Goal: Book appointment/travel/reservation

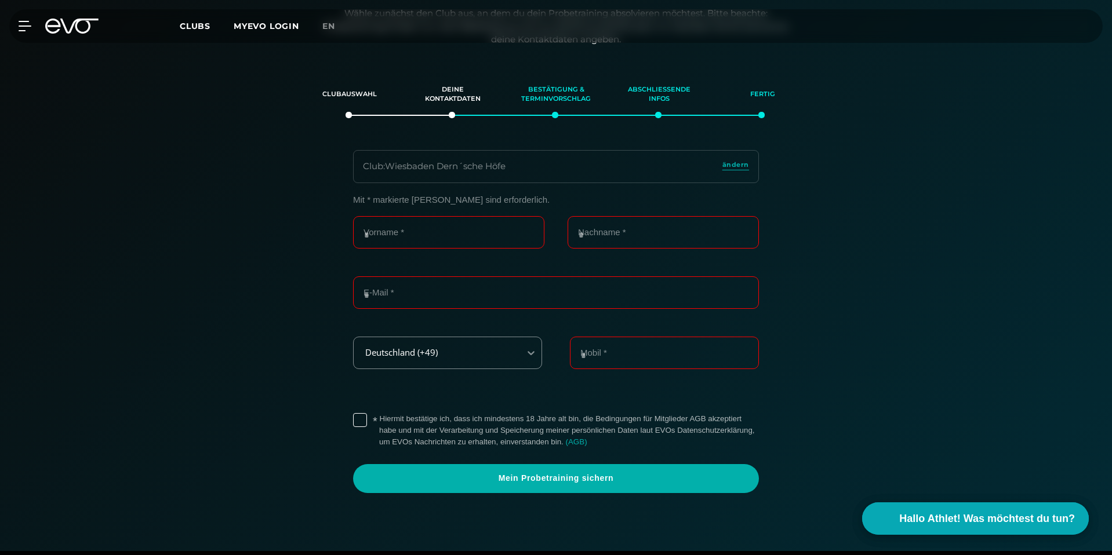
scroll to position [177, 0]
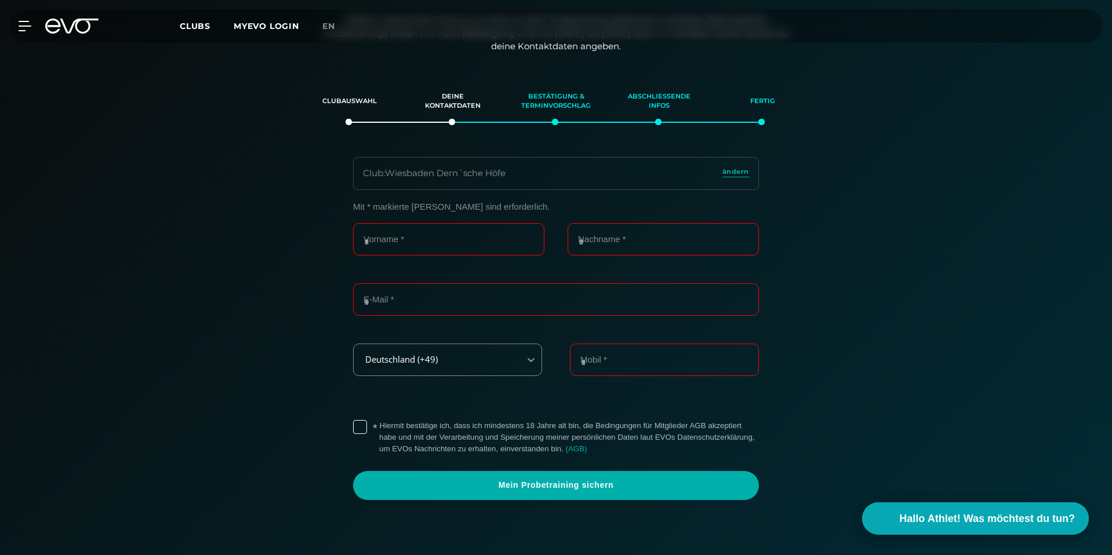
click at [76, 31] on icon at bounding box center [71, 26] width 53 height 15
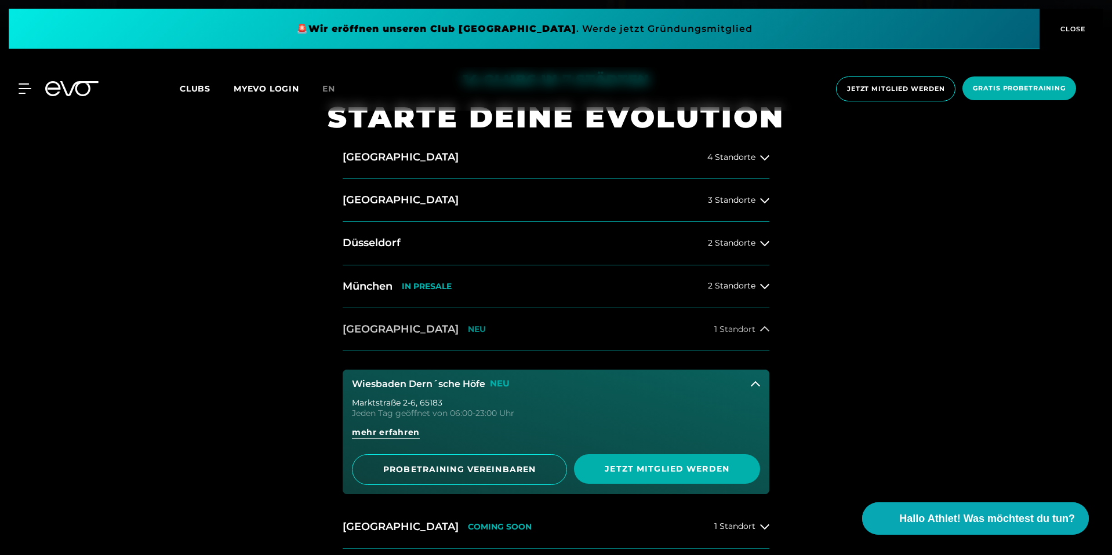
scroll to position [551, 0]
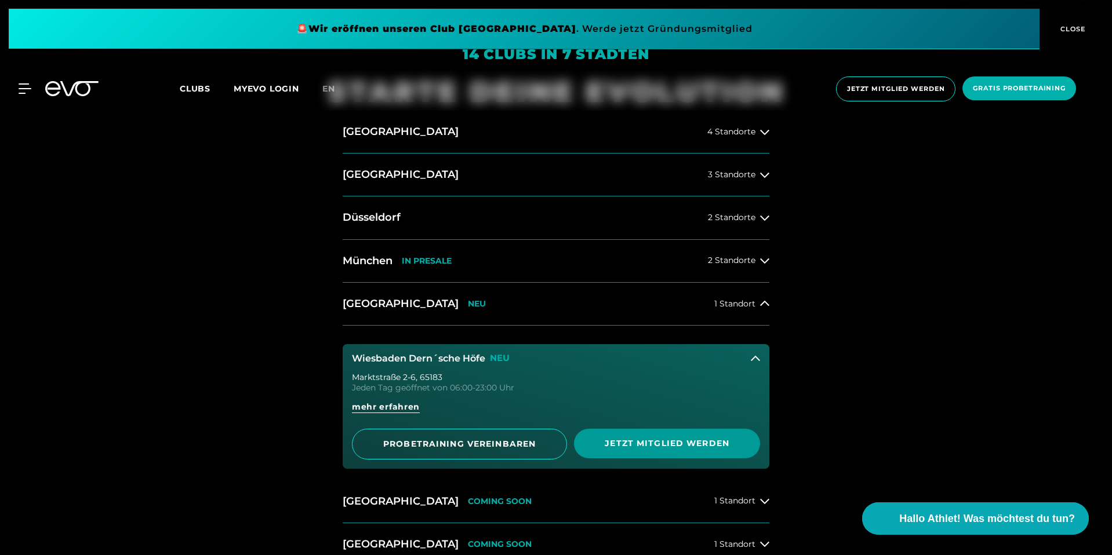
click at [675, 450] on span "Jetzt Mitglied werden" at bounding box center [667, 444] width 186 height 30
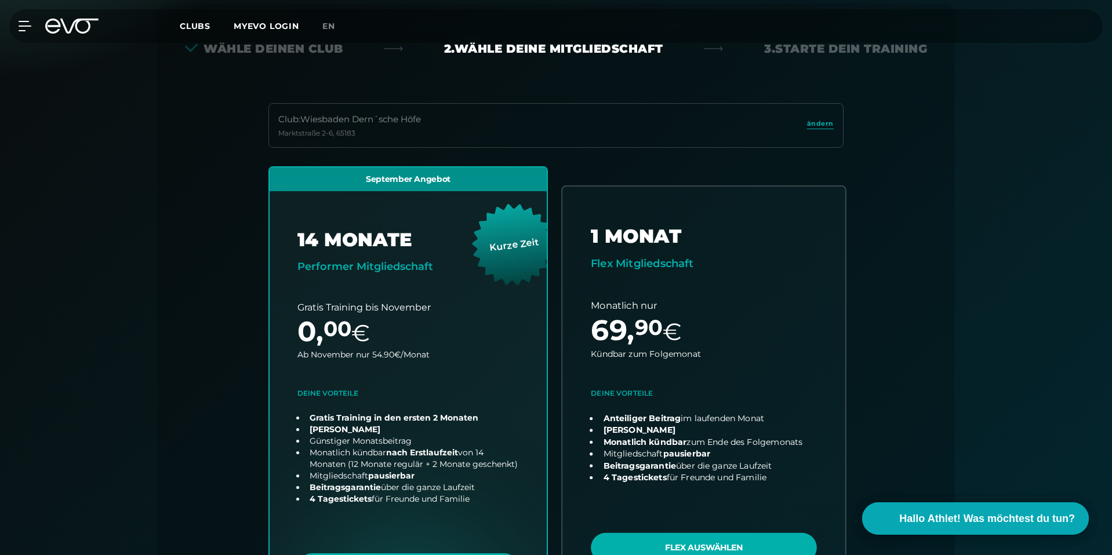
scroll to position [256, 0]
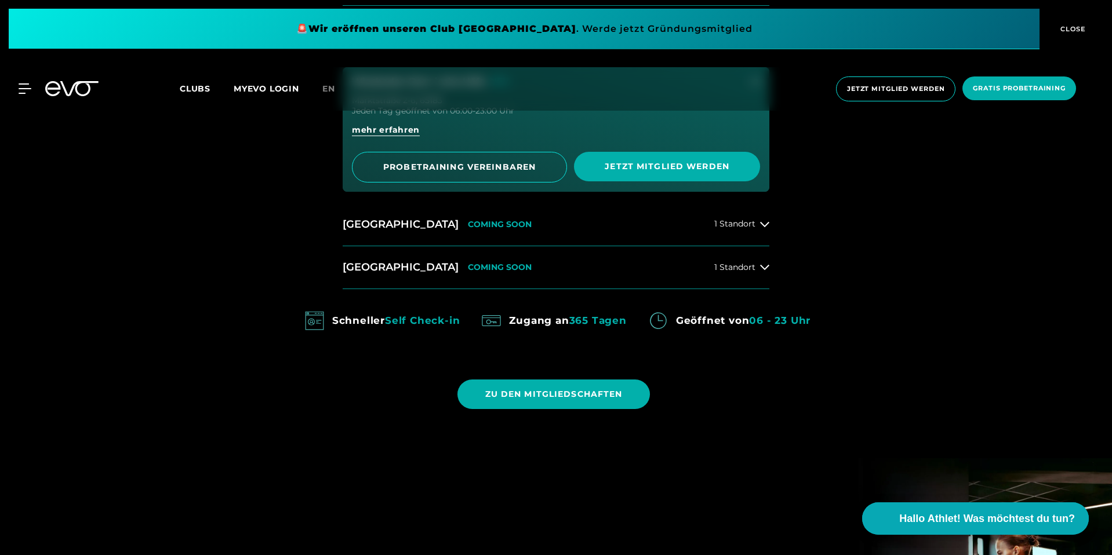
scroll to position [837, 0]
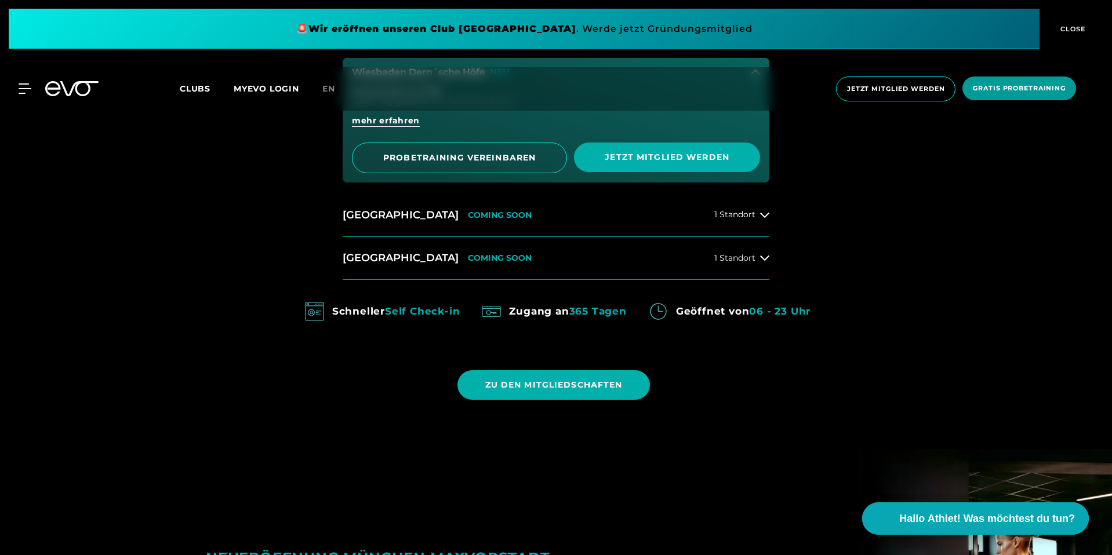
click at [1047, 97] on span "Gratis Probetraining" at bounding box center [1019, 89] width 114 height 24
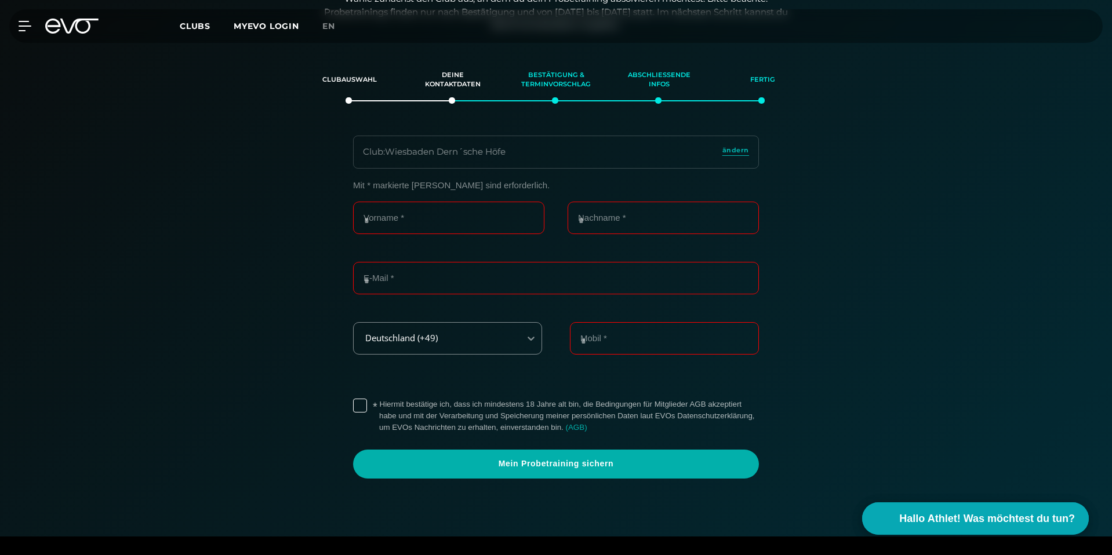
scroll to position [197, 0]
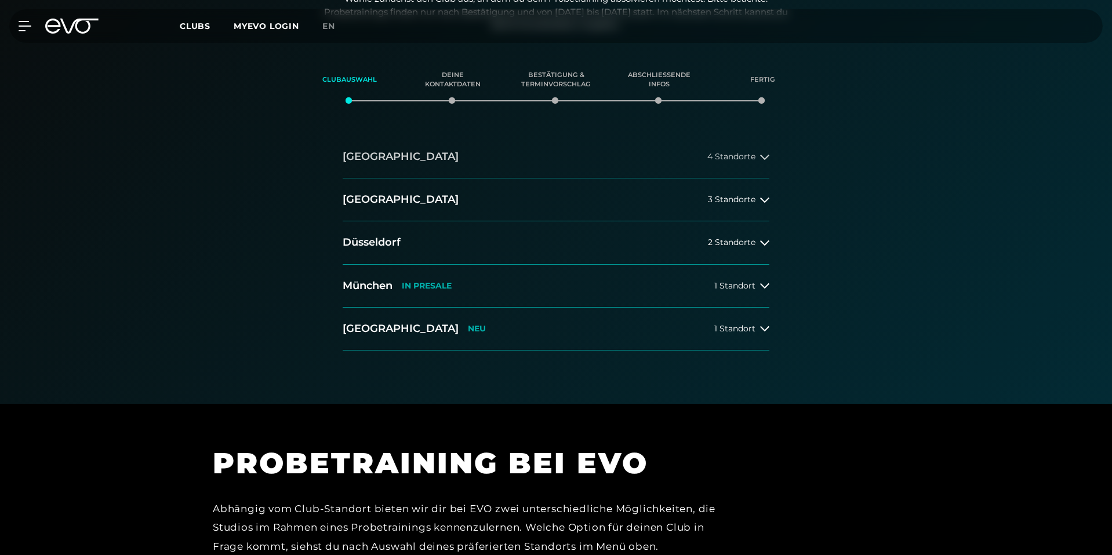
click at [727, 160] on span "4 Standorte" at bounding box center [731, 156] width 48 height 9
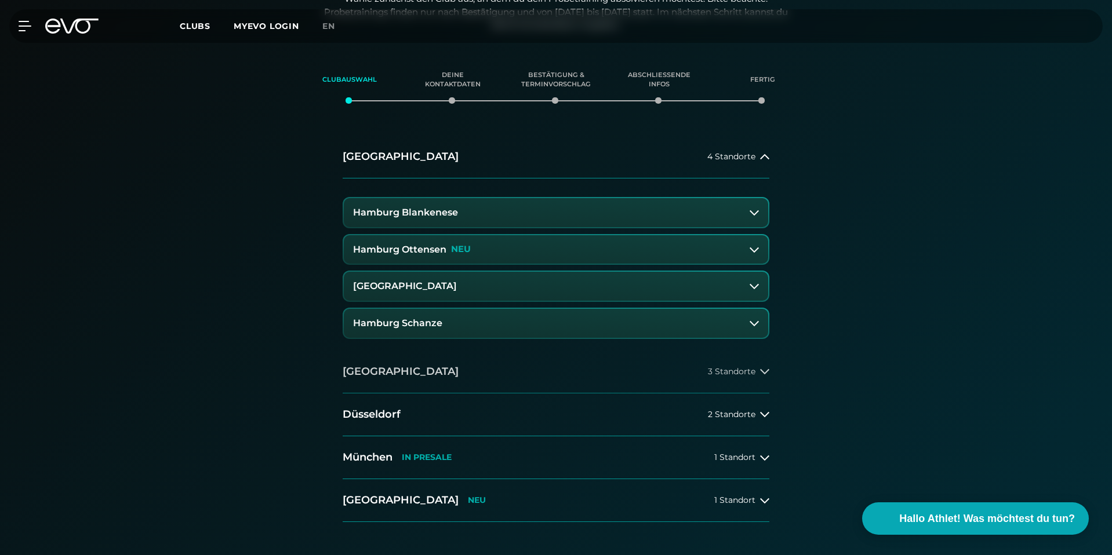
click at [508, 377] on button "[GEOGRAPHIC_DATA] 3 Standorte" at bounding box center [556, 372] width 427 height 43
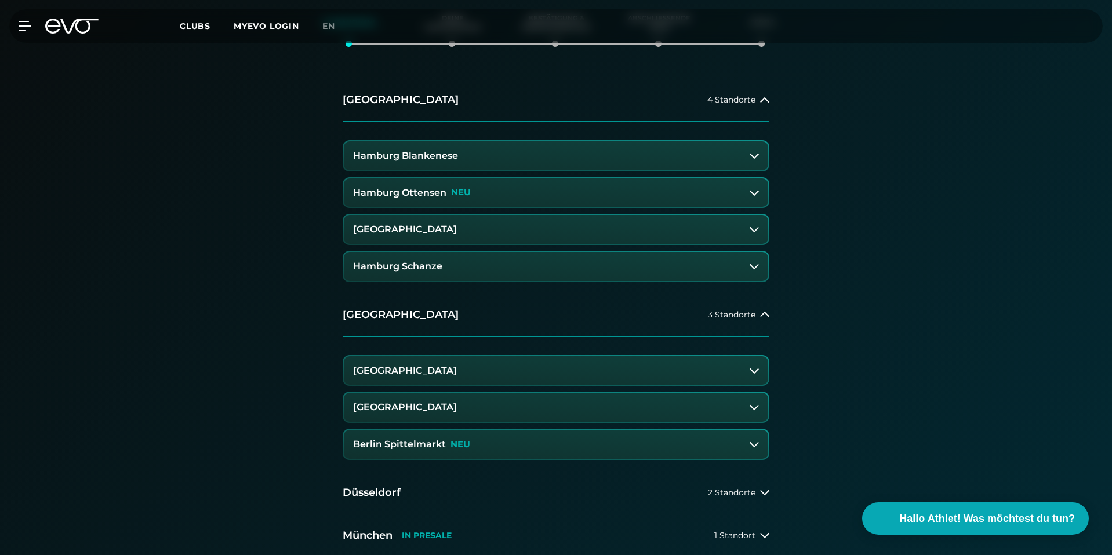
scroll to position [301, 0]
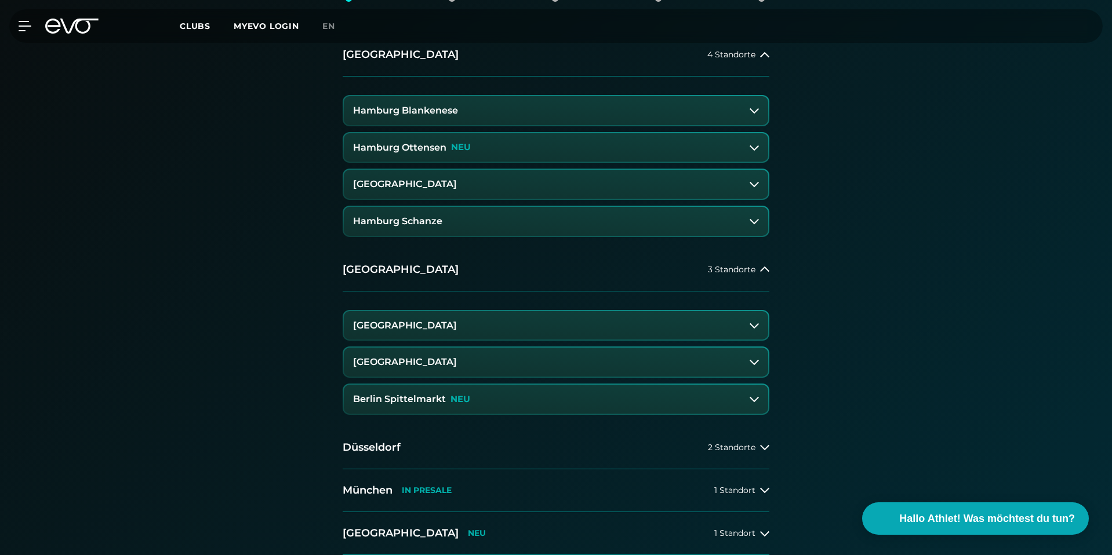
click at [496, 329] on button "Berlin Alexanderplatz" at bounding box center [556, 325] width 424 height 29
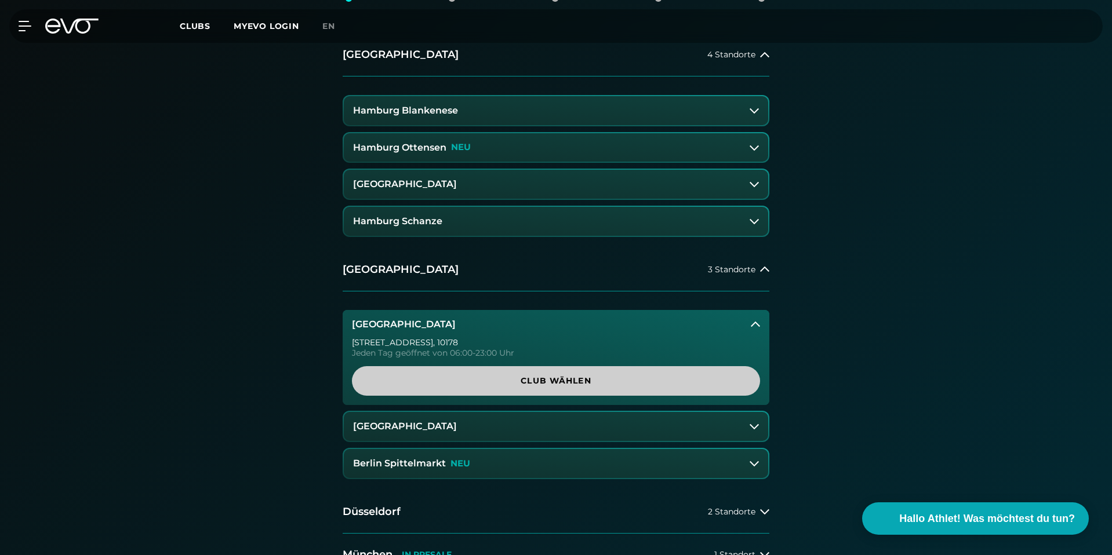
click at [504, 387] on span "Club wählen" at bounding box center [556, 381] width 408 height 30
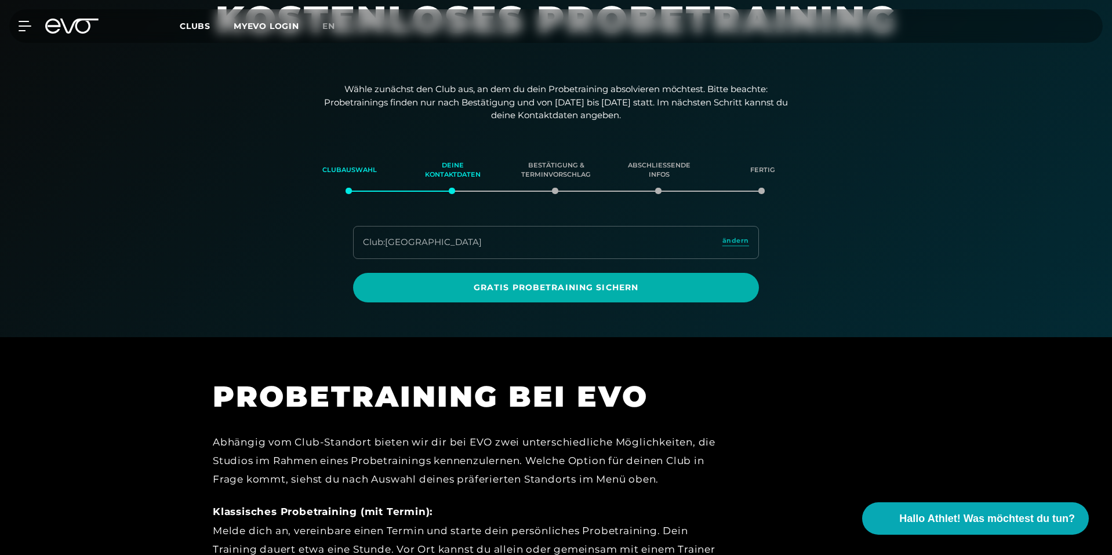
scroll to position [0, 0]
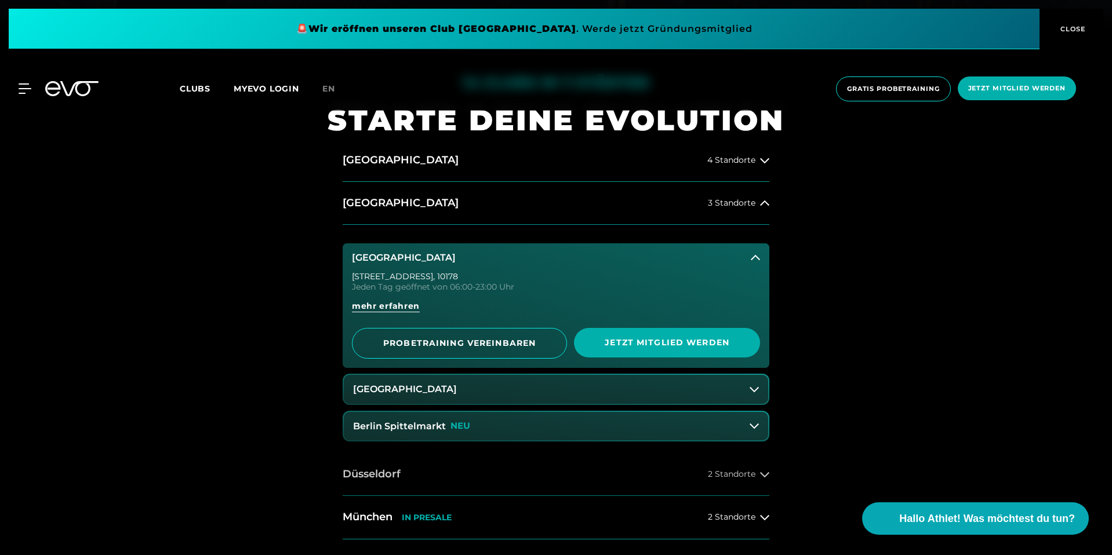
scroll to position [648, 0]
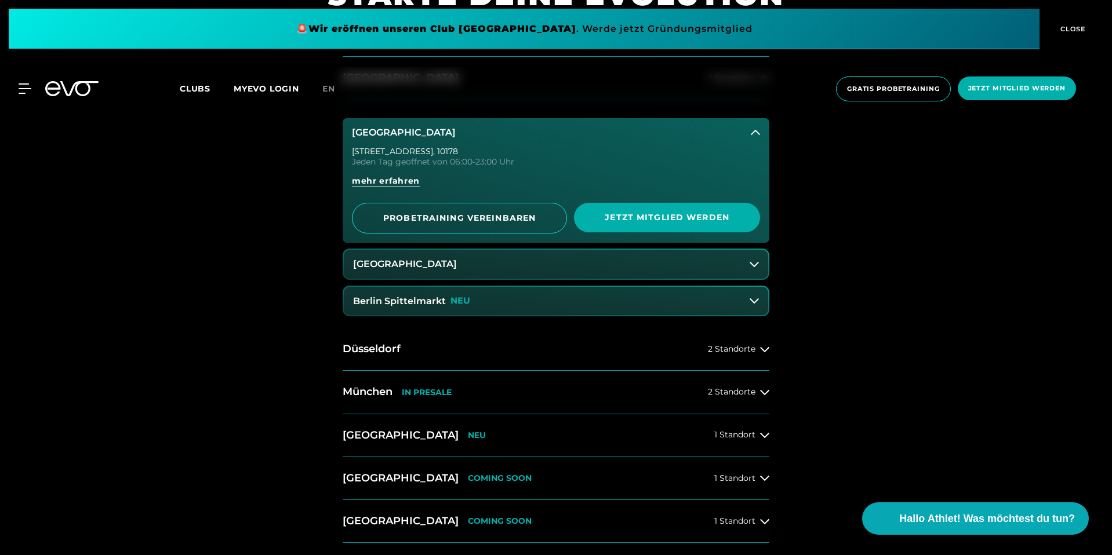
click at [755, 130] on icon at bounding box center [755, 132] width 9 height 5
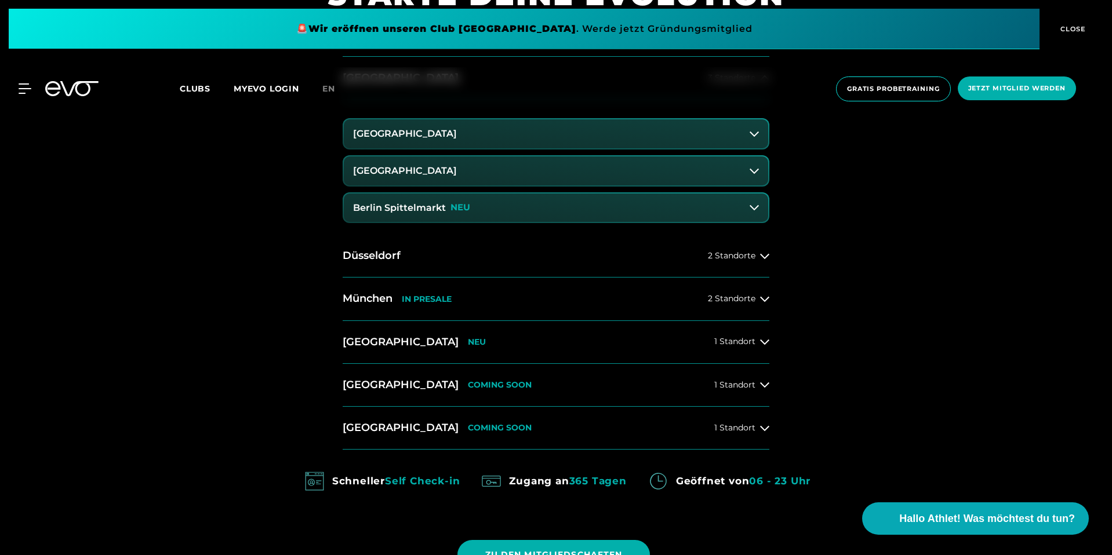
click at [500, 162] on button "[GEOGRAPHIC_DATA]" at bounding box center [556, 171] width 424 height 29
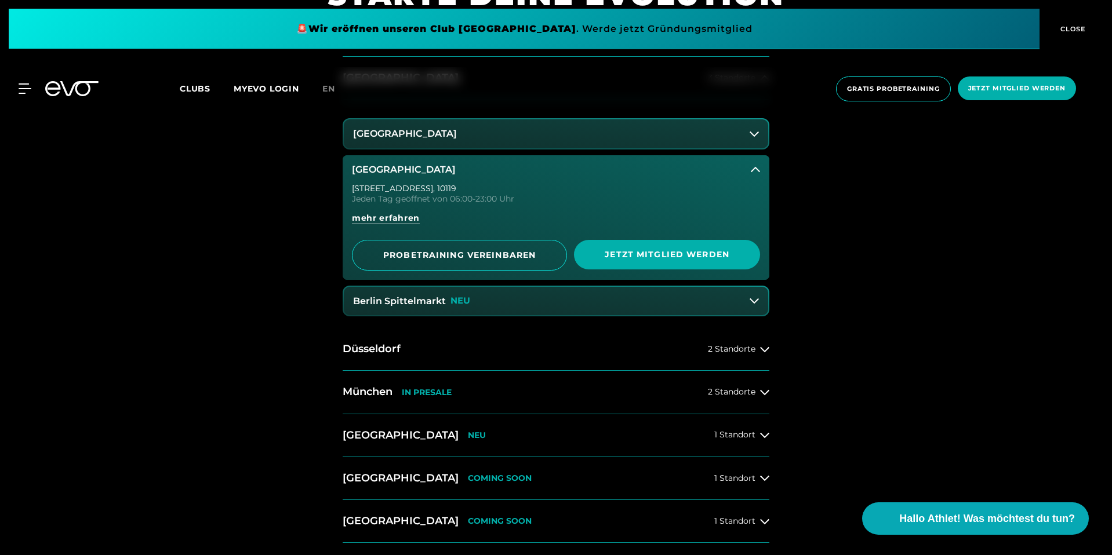
click at [572, 144] on button "[GEOGRAPHIC_DATA]" at bounding box center [556, 133] width 424 height 29
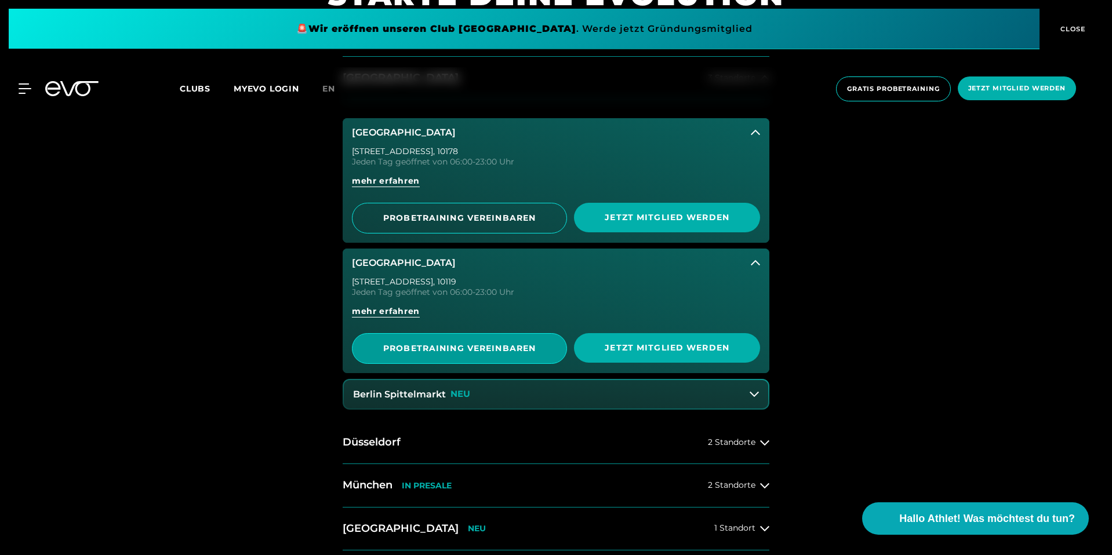
click at [557, 358] on span "PROBETRAINING VEREINBAREN" at bounding box center [459, 348] width 215 height 31
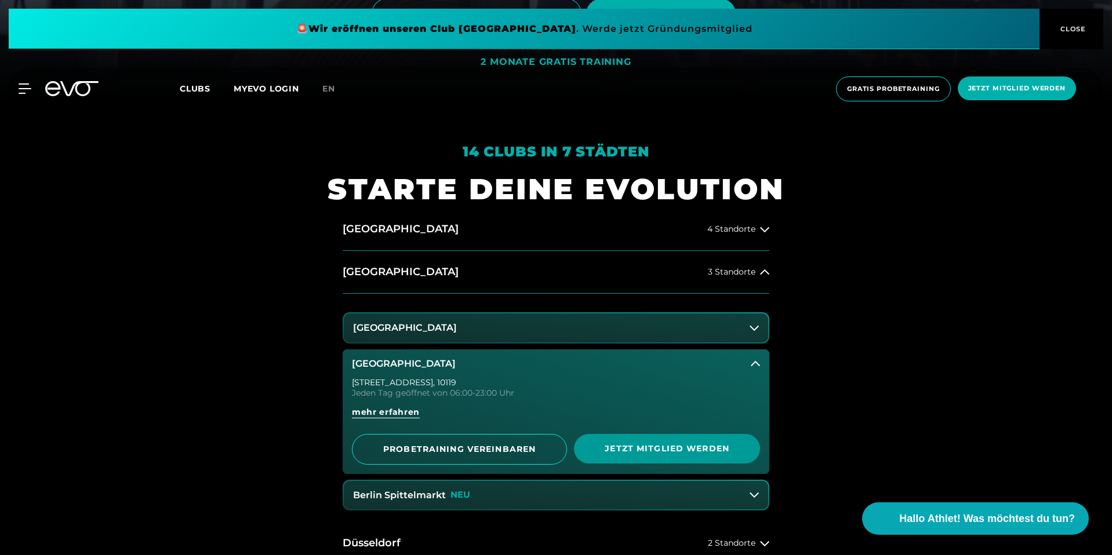
scroll to position [446, 0]
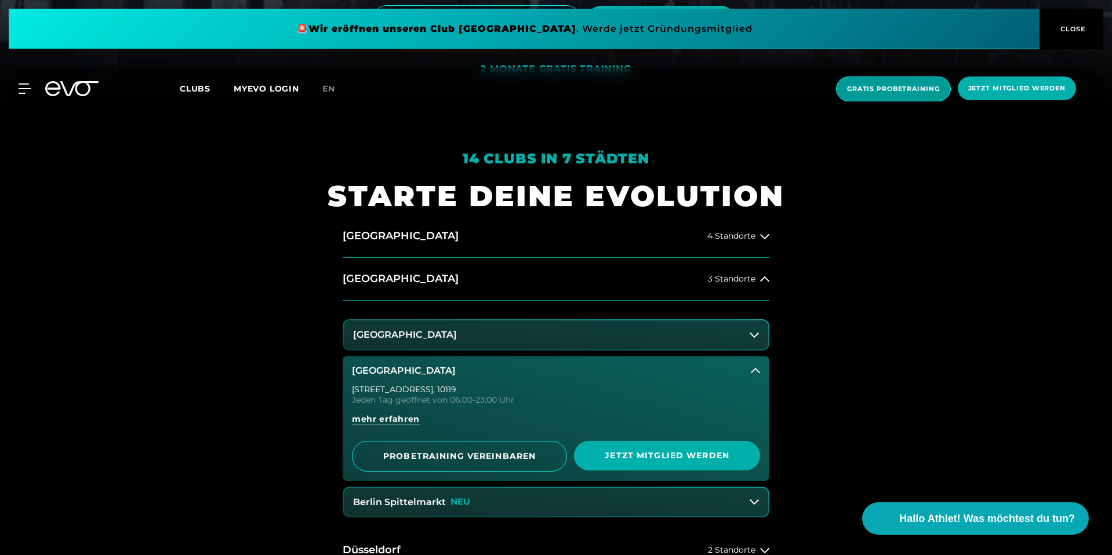
click at [888, 94] on span "Gratis Probetraining" at bounding box center [893, 89] width 115 height 25
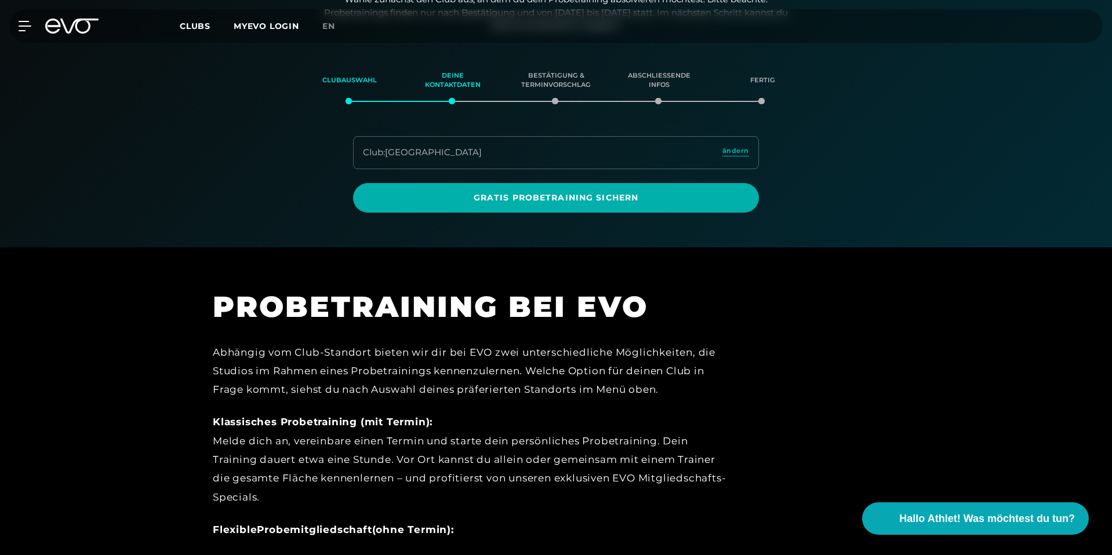
scroll to position [199, 0]
click at [560, 147] on div "Club : [GEOGRAPHIC_DATA] ändern" at bounding box center [556, 152] width 406 height 33
click at [738, 151] on span "ändern" at bounding box center [735, 151] width 27 height 10
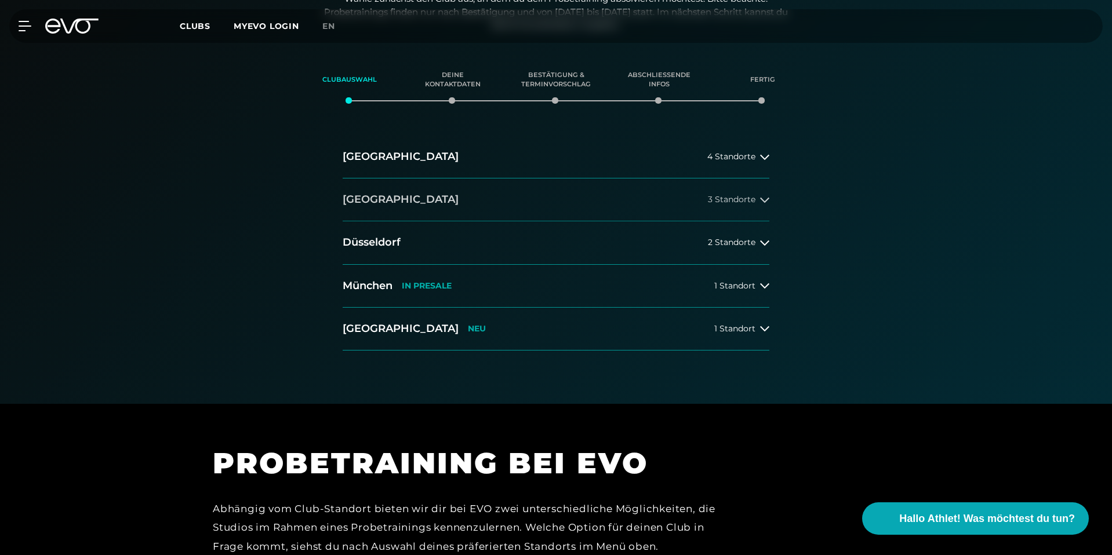
click at [358, 200] on h2 "[GEOGRAPHIC_DATA]" at bounding box center [401, 199] width 116 height 14
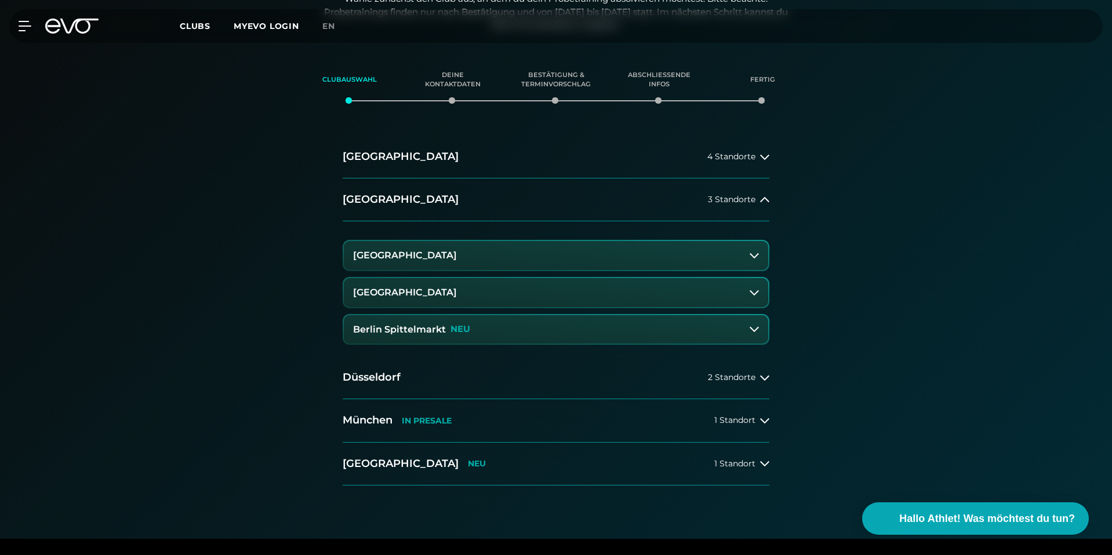
click at [441, 328] on h3 "Berlin Spittelmarkt" at bounding box center [399, 330] width 93 height 10
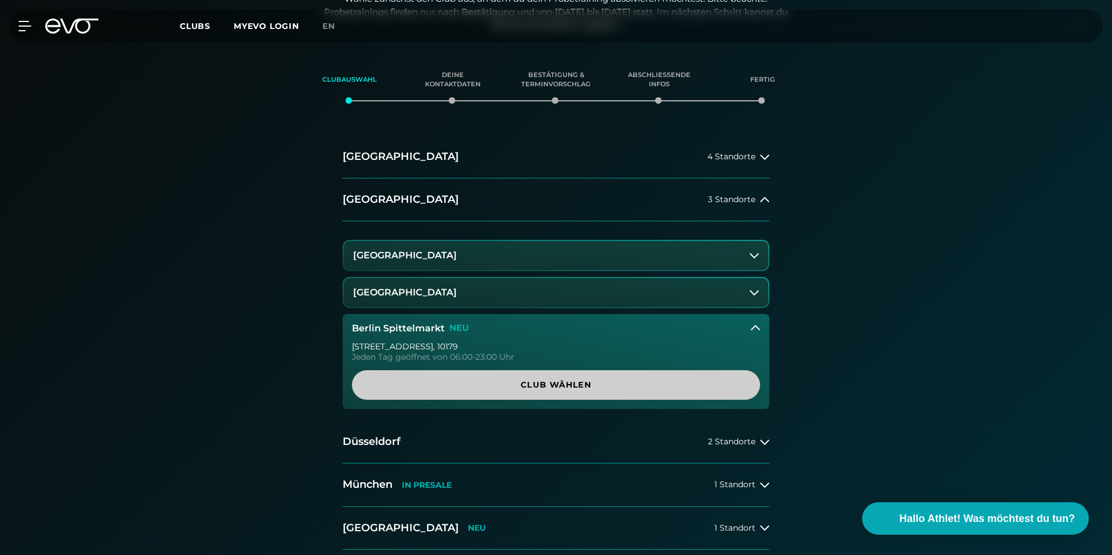
click at [542, 393] on span "Club wählen" at bounding box center [556, 385] width 408 height 30
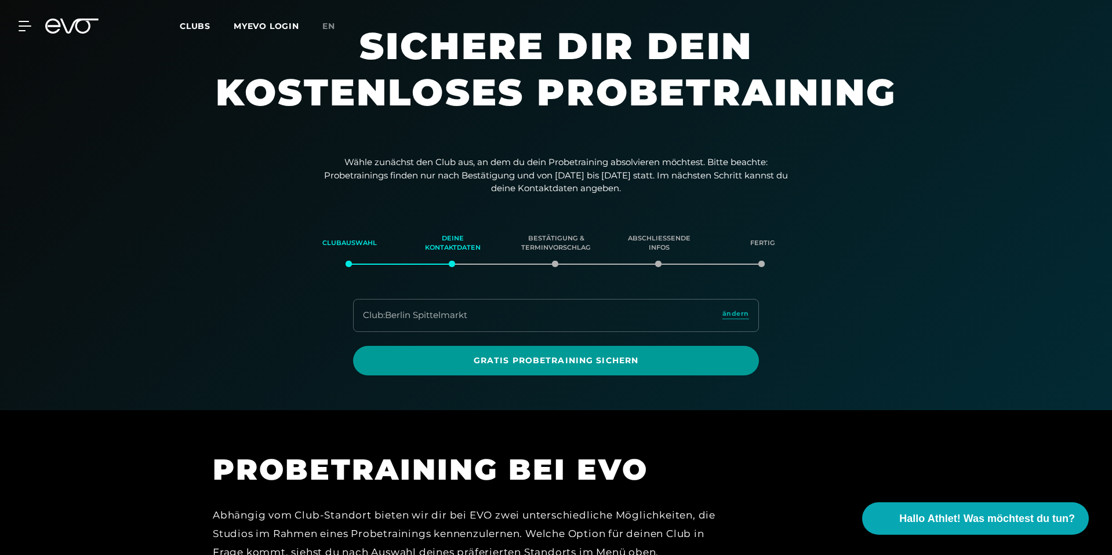
scroll to position [28, 0]
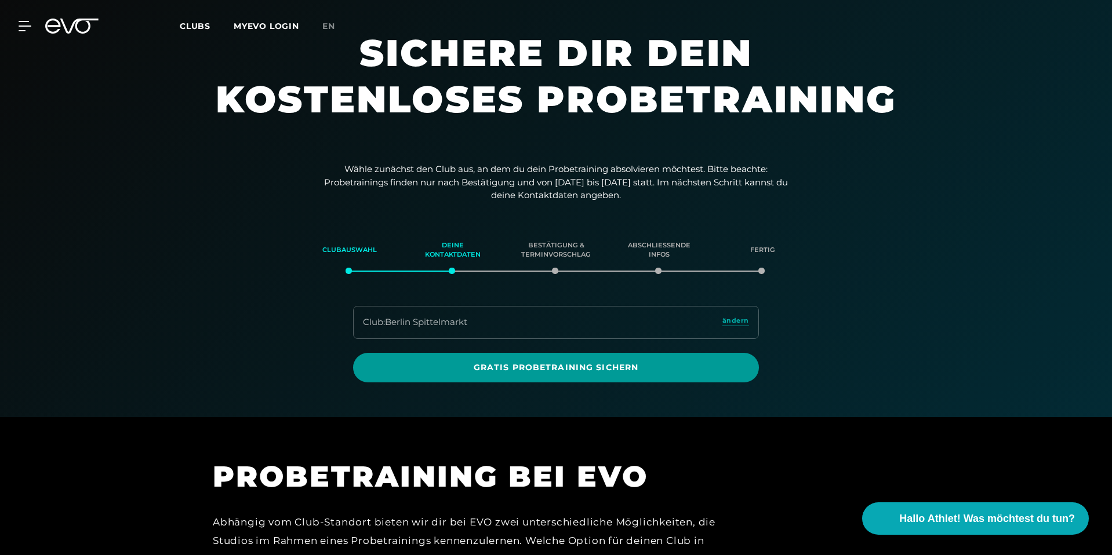
click at [646, 373] on span "Gratis Probetraining sichern" at bounding box center [556, 368] width 406 height 30
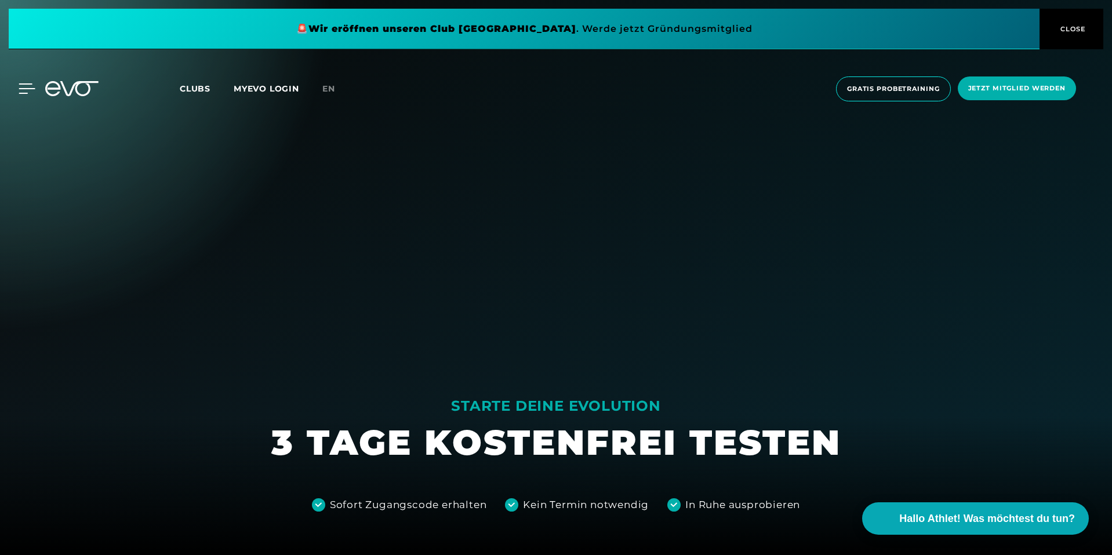
click at [25, 91] on icon at bounding box center [27, 88] width 17 height 10
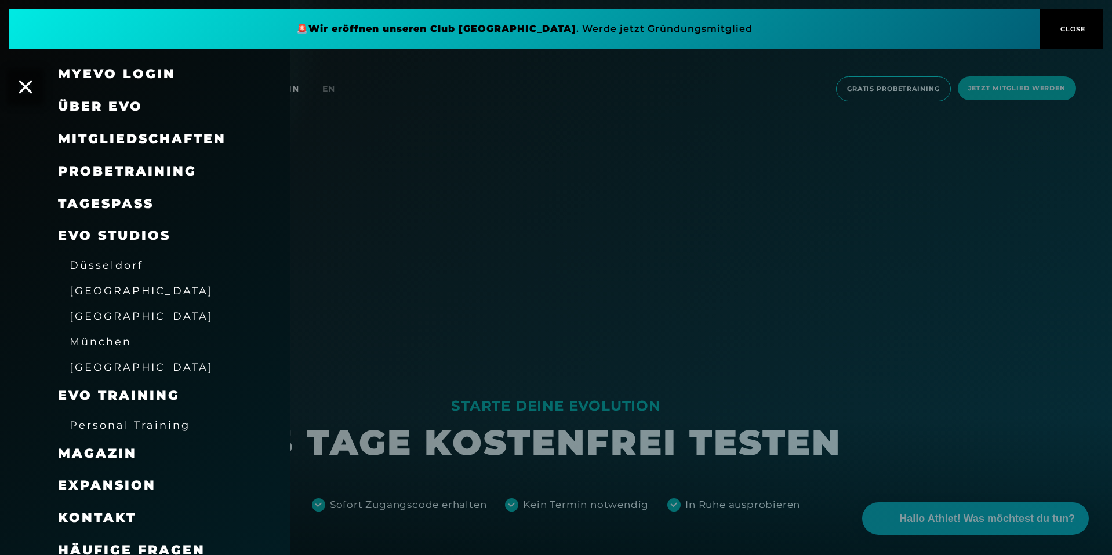
click at [133, 202] on link "TAGESPASS" at bounding box center [106, 204] width 96 height 16
click at [167, 167] on span "Probetraining" at bounding box center [127, 171] width 139 height 16
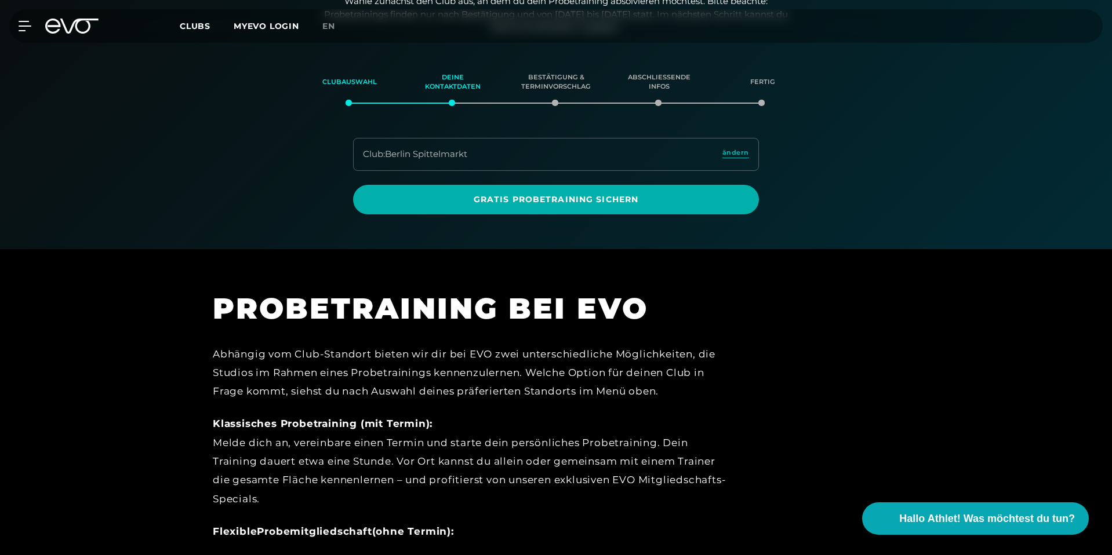
scroll to position [199, 0]
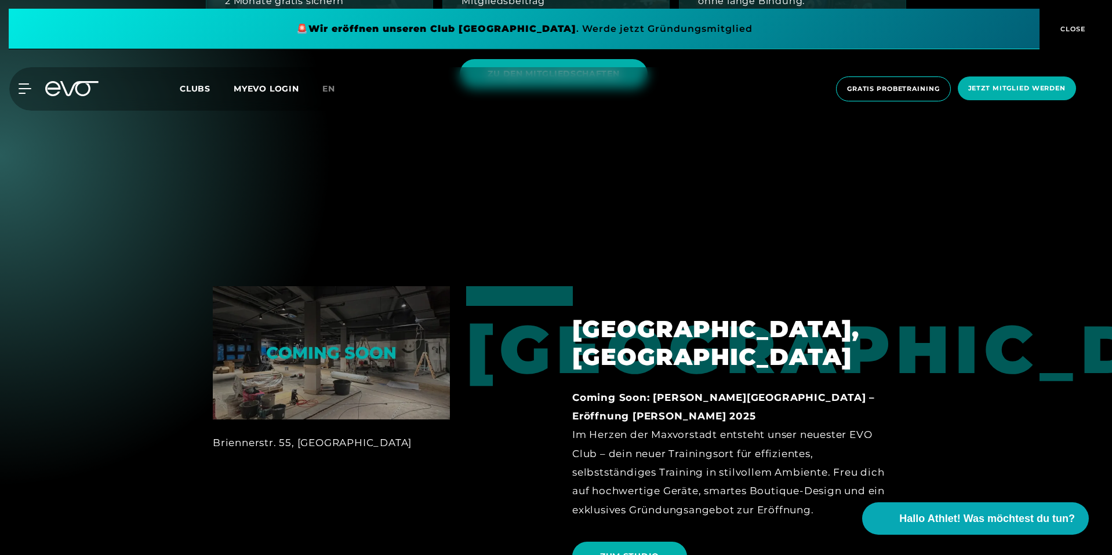
scroll to position [1837, 0]
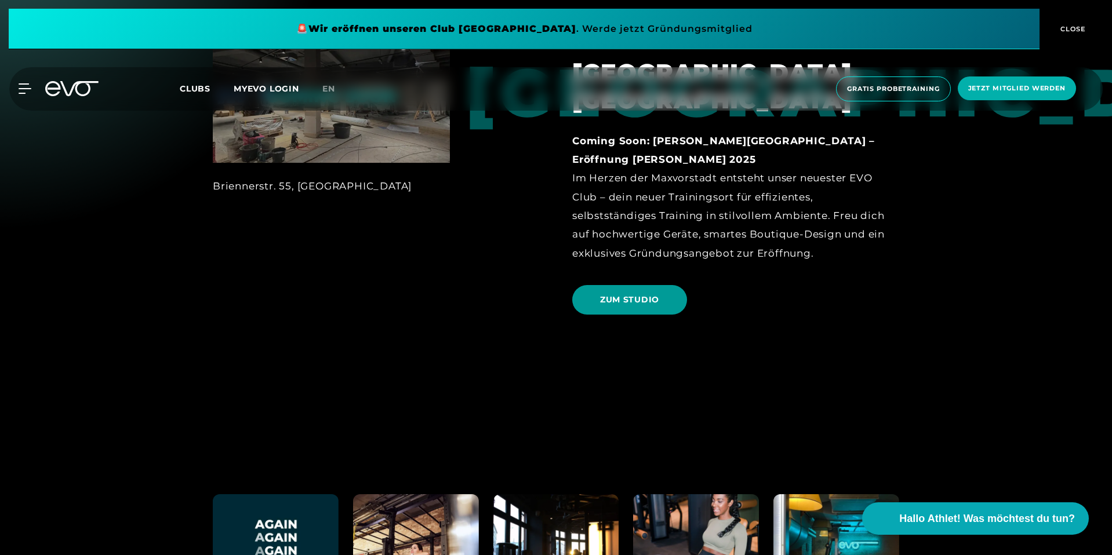
click at [630, 285] on span "ZUM STUDIO" at bounding box center [629, 300] width 115 height 30
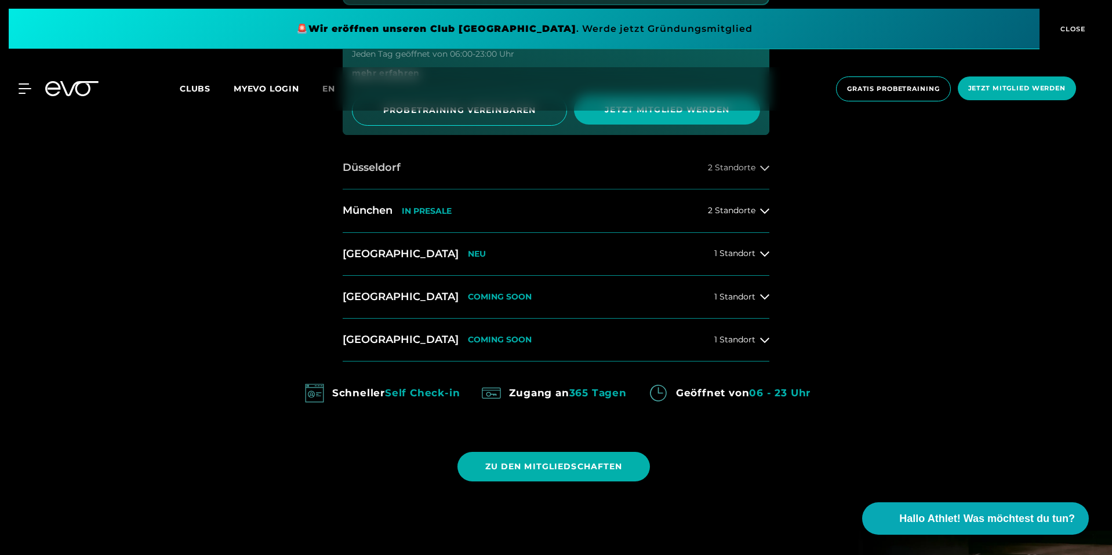
scroll to position [839, 0]
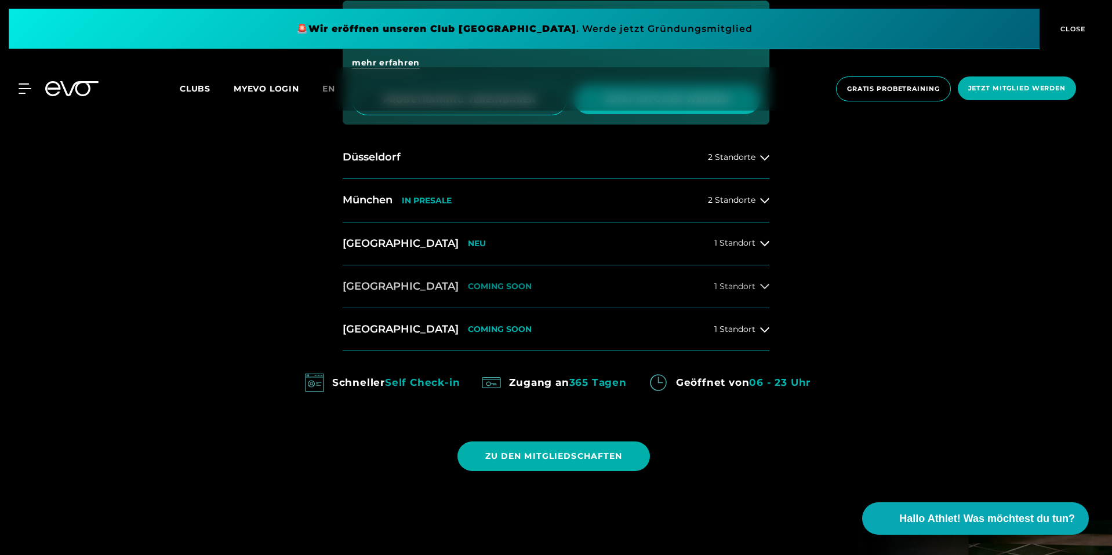
click at [583, 285] on button "Dresden COMING SOON 1 Standort" at bounding box center [556, 287] width 427 height 43
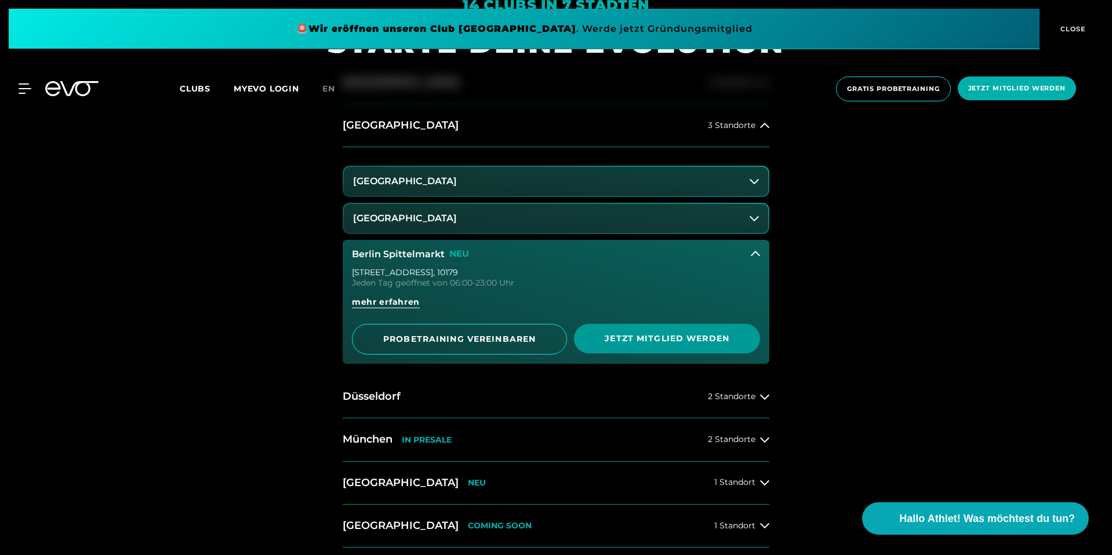
click at [662, 347] on span "Jetzt Mitglied werden" at bounding box center [667, 339] width 186 height 30
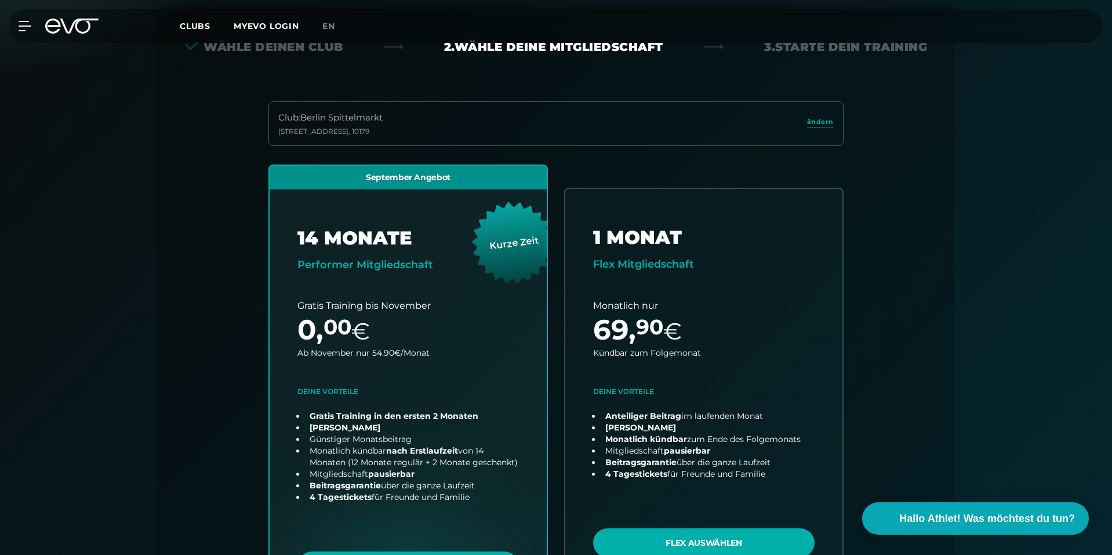
scroll to position [256, 0]
